Goal: Entertainment & Leisure: Consume media (video, audio)

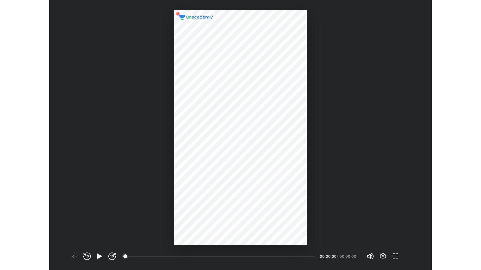
scroll to position [270, 382]
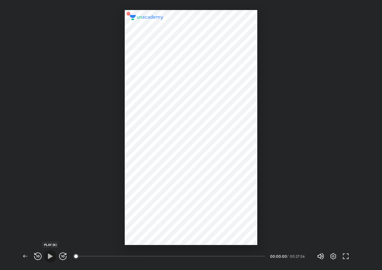
click at [49, 256] on icon "button" at bounding box center [50, 256] width 5 height 5
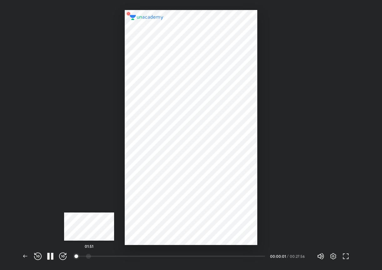
click at [89, 256] on div at bounding box center [88, 256] width 5 height 5
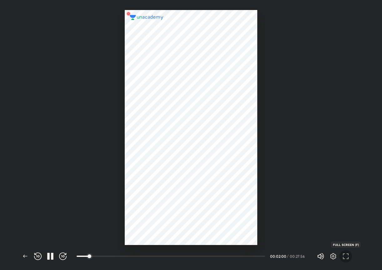
click at [342, 258] on icon "button" at bounding box center [346, 257] width 8 height 8
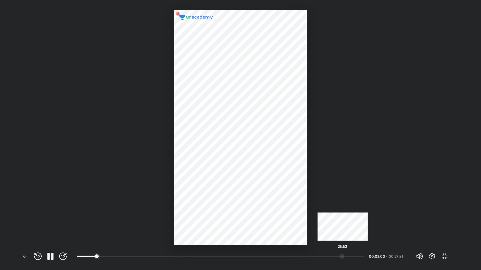
scroll to position [270, 481]
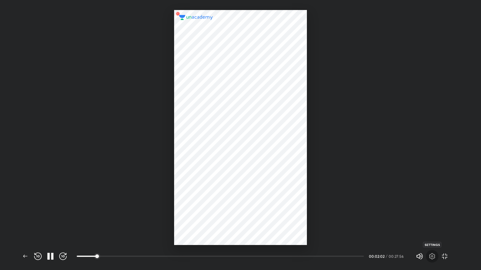
click at [382, 257] on span "button" at bounding box center [432, 257] width 10 height 8
click at [382, 253] on div at bounding box center [240, 135] width 481 height 270
click at [382, 257] on icon "button" at bounding box center [432, 257] width 8 height 8
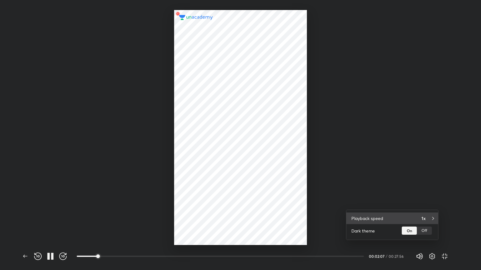
click at [382, 215] on div "Playback speed 1x" at bounding box center [392, 219] width 92 height 12
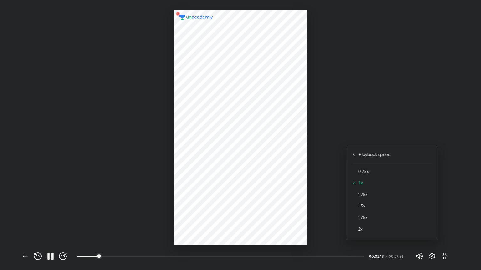
click at [375, 202] on div "1.5x" at bounding box center [392, 206] width 82 height 12
click at [355, 181] on div at bounding box center [240, 135] width 481 height 270
click at [382, 257] on icon "button" at bounding box center [432, 257] width 2 height 2
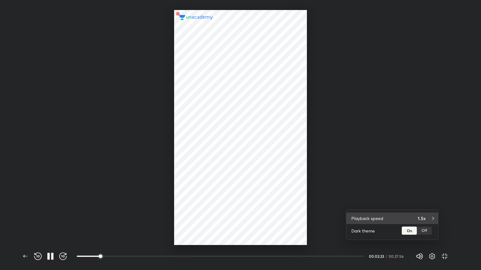
click at [382, 219] on h4 "1.5x" at bounding box center [421, 218] width 8 height 7
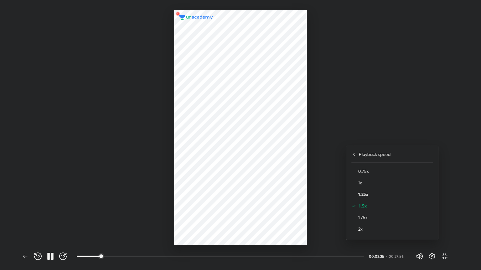
click at [368, 195] on h4 "1.25x" at bounding box center [395, 194] width 75 height 7
click at [333, 184] on div at bounding box center [240, 135] width 481 height 270
click at [226, 217] on div at bounding box center [240, 127] width 132 height 235
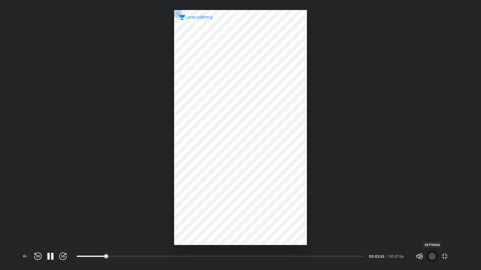
click at [382, 258] on icon "button" at bounding box center [432, 256] width 6 height 6
click at [382, 258] on div at bounding box center [240, 135] width 481 height 270
click at [382, 258] on icon "button" at bounding box center [432, 256] width 6 height 6
click at [318, 216] on div at bounding box center [240, 135] width 481 height 270
click at [382, 256] on icon "button" at bounding box center [432, 257] width 2 height 2
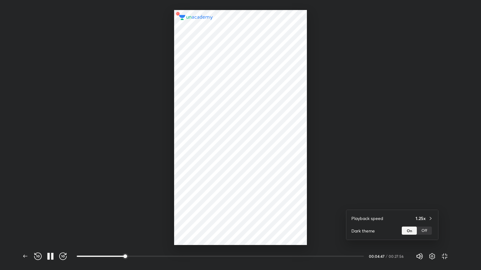
click at [242, 206] on div at bounding box center [240, 135] width 481 height 270
click at [26, 257] on icon "button" at bounding box center [26, 257] width 8 height 8
